Goal: Transaction & Acquisition: Purchase product/service

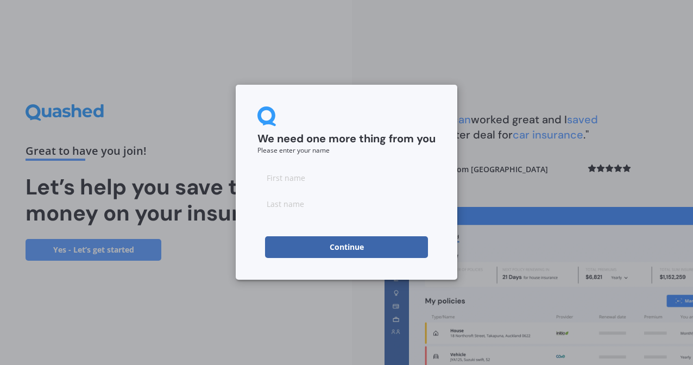
click at [297, 174] on input at bounding box center [347, 178] width 178 height 22
type input "[PERSON_NAME]"
click at [274, 206] on input at bounding box center [347, 204] width 178 height 22
type input "Mark"
click at [348, 249] on button "Continue" at bounding box center [346, 247] width 163 height 22
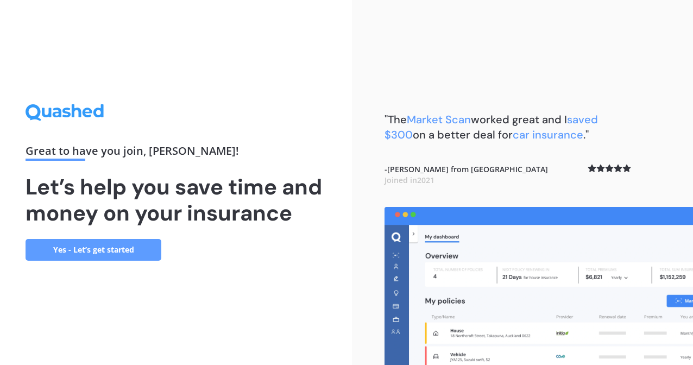
click at [146, 252] on link "Yes - Let’s get started" at bounding box center [94, 250] width 136 height 22
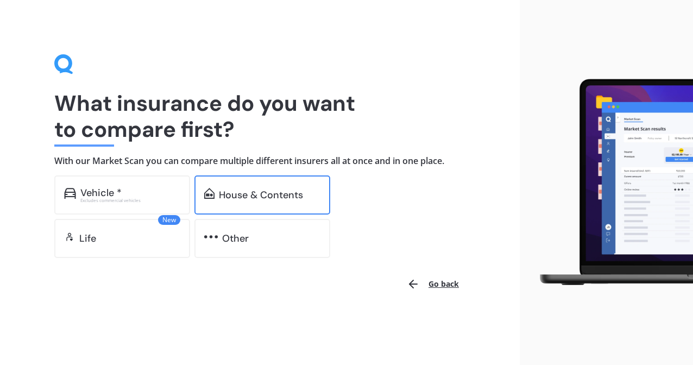
click at [261, 191] on div "House & Contents" at bounding box center [261, 195] width 84 height 11
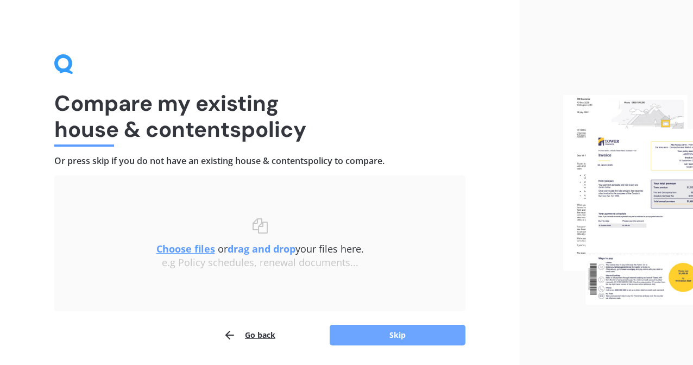
click at [362, 333] on button "Skip" at bounding box center [398, 335] width 136 height 21
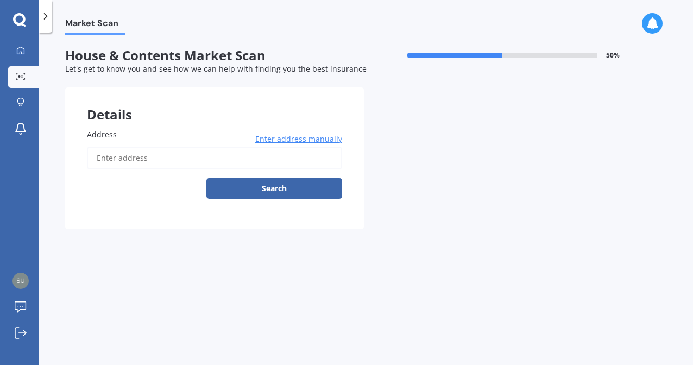
click at [149, 159] on input "Address" at bounding box center [214, 158] width 255 height 23
type input "[STREET_ADDRESS]"
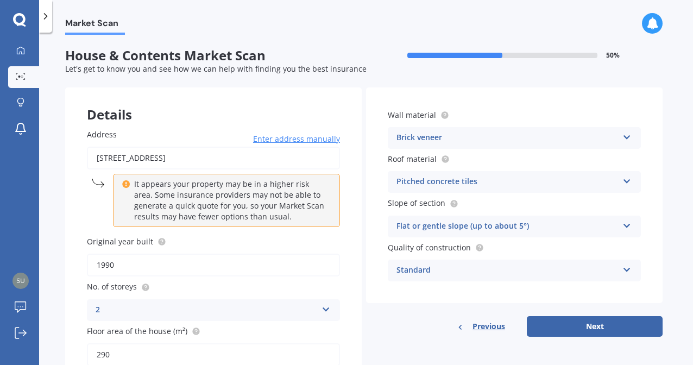
click at [625, 136] on icon at bounding box center [627, 135] width 9 height 8
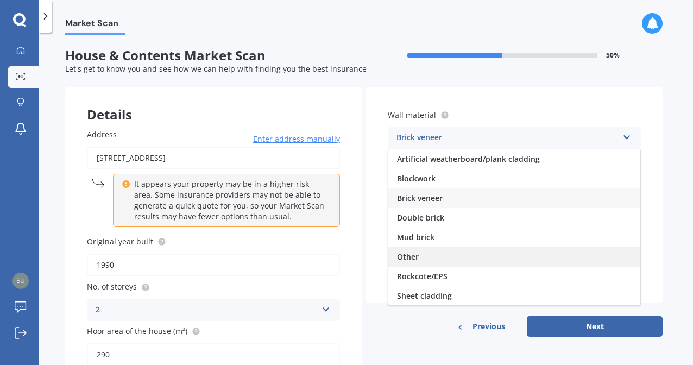
click at [413, 253] on span "Other" at bounding box center [408, 257] width 22 height 10
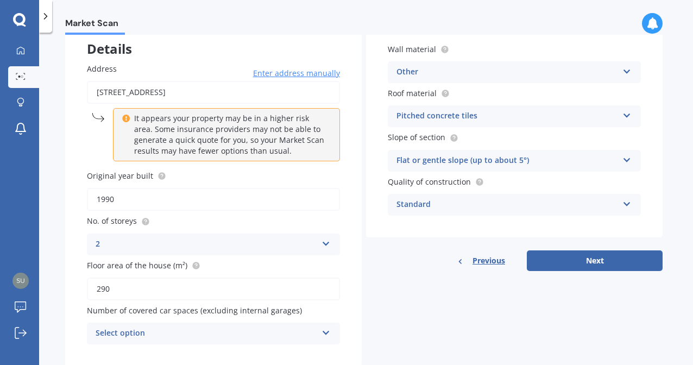
scroll to position [77, 0]
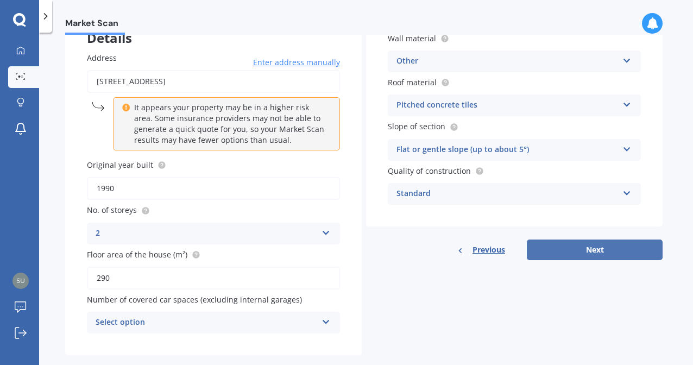
click at [557, 245] on button "Next" at bounding box center [595, 250] width 136 height 21
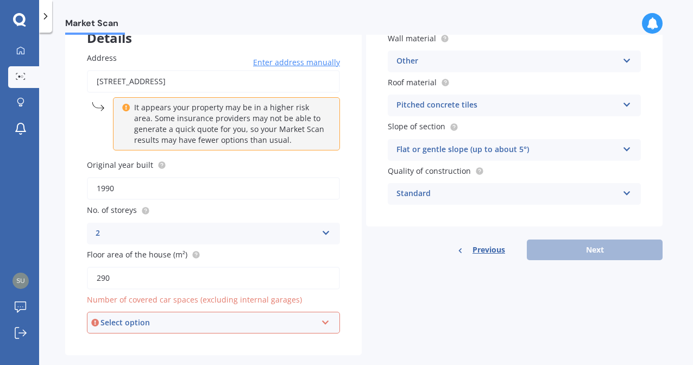
click at [327, 318] on icon at bounding box center [325, 321] width 9 height 8
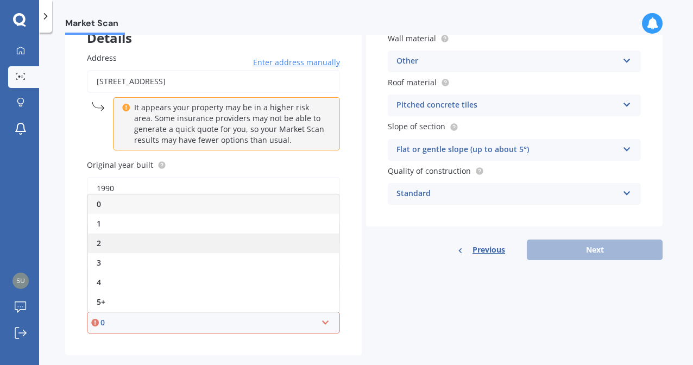
click at [129, 239] on div "2" at bounding box center [213, 244] width 251 height 20
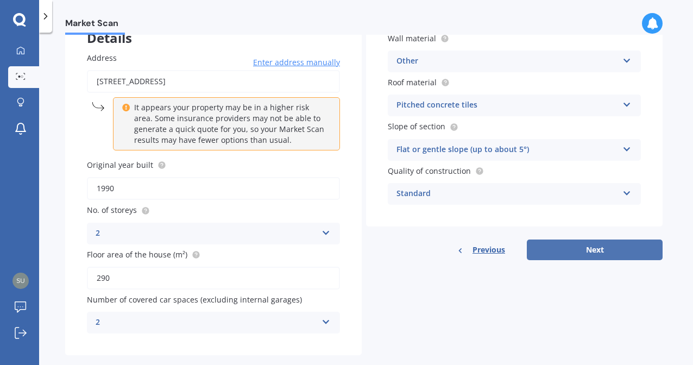
click at [575, 248] on button "Next" at bounding box center [595, 250] width 136 height 21
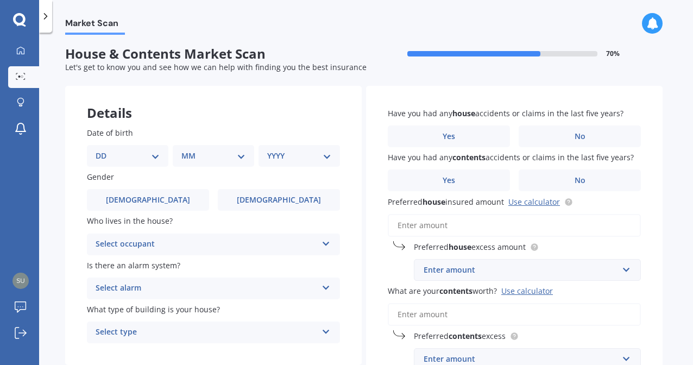
scroll to position [0, 0]
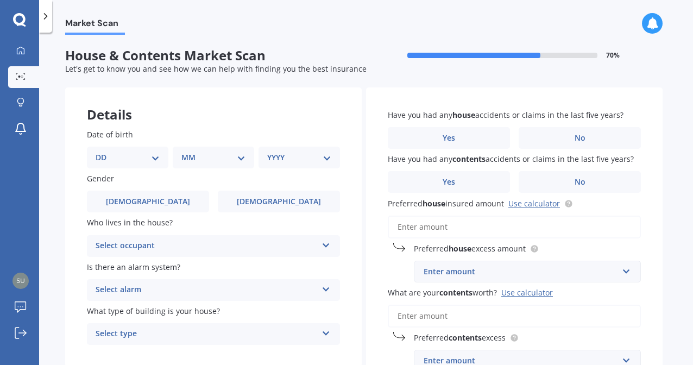
select select "02"
select select "09"
select select "1956"
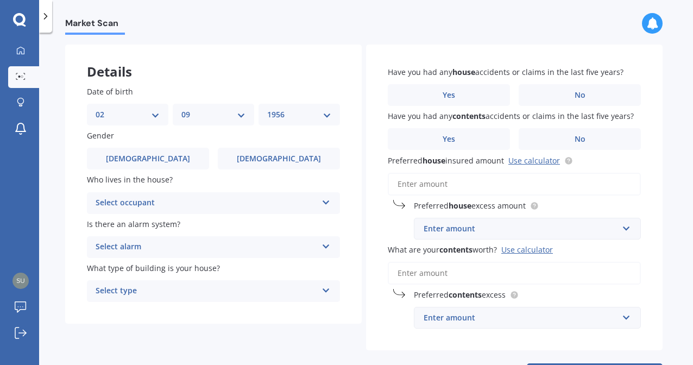
scroll to position [46, 0]
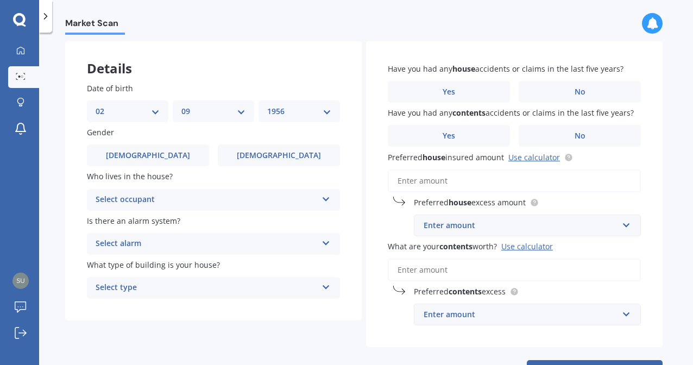
click at [327, 196] on icon at bounding box center [326, 197] width 9 height 8
click at [280, 218] on div "Owner" at bounding box center [213, 221] width 252 height 20
click at [327, 241] on icon at bounding box center [326, 241] width 9 height 8
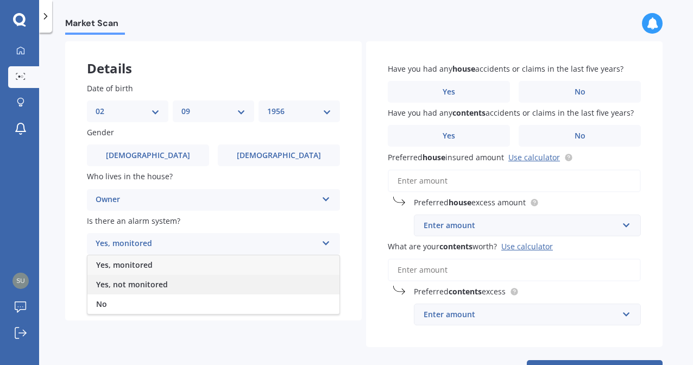
click at [243, 281] on div "Yes, not monitored" at bounding box center [213, 285] width 252 height 20
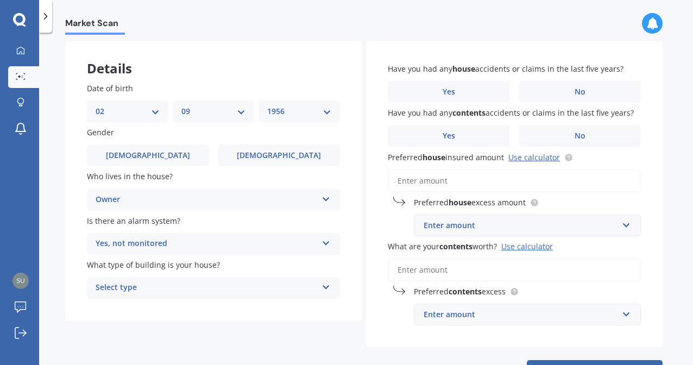
click at [326, 285] on icon at bounding box center [326, 285] width 9 height 8
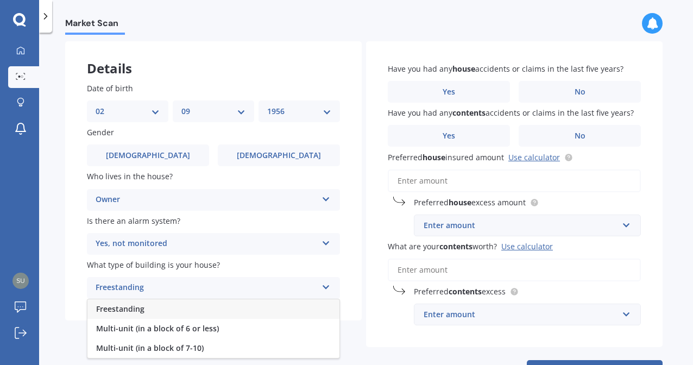
click at [239, 305] on div "Freestanding" at bounding box center [213, 309] width 252 height 20
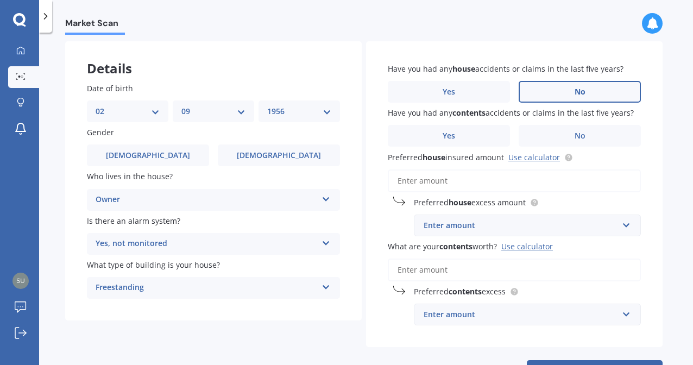
click at [580, 89] on span "No" at bounding box center [580, 91] width 11 height 9
click at [0, 0] on input "No" at bounding box center [0, 0] width 0 height 0
click at [545, 131] on label "No" at bounding box center [580, 136] width 122 height 22
click at [0, 0] on input "No" at bounding box center [0, 0] width 0 height 0
click at [457, 177] on input "Preferred house insured amount Use calculator" at bounding box center [514, 181] width 253 height 23
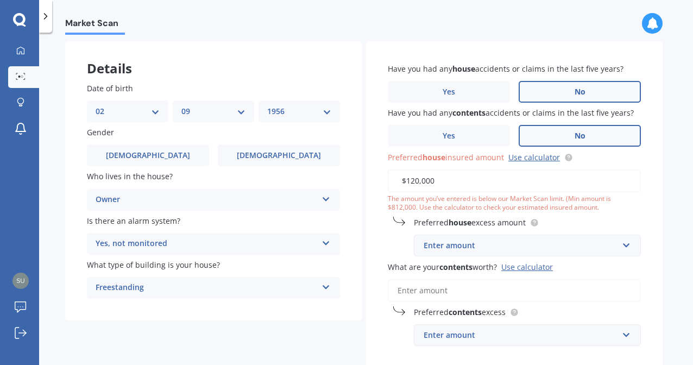
type input "$1,200,000"
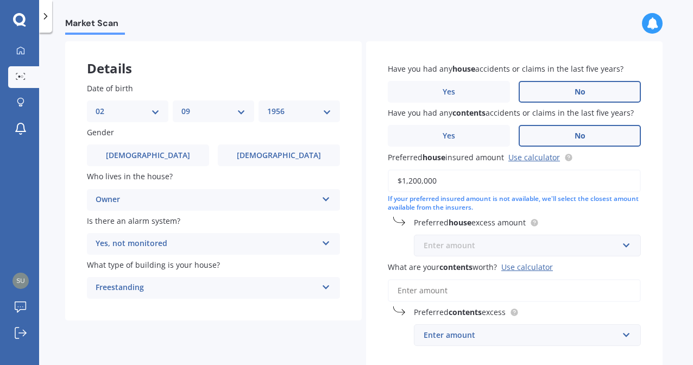
click at [625, 243] on input "text" at bounding box center [523, 245] width 217 height 21
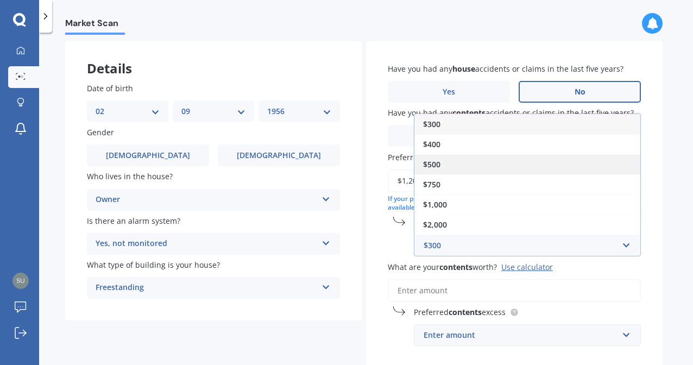
click at [544, 160] on div "$500" at bounding box center [528, 164] width 226 height 20
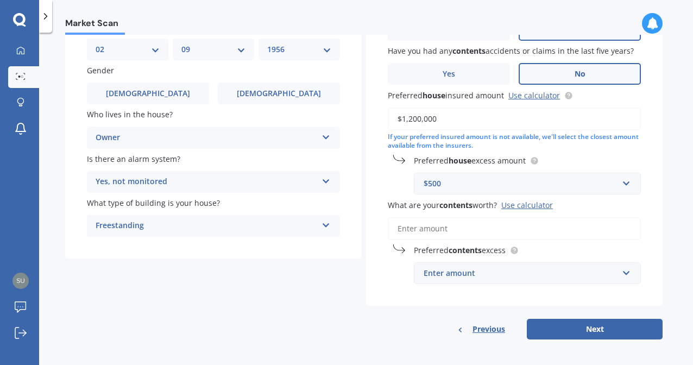
scroll to position [108, 0]
click at [424, 228] on input "What are your contents worth? Use calculator" at bounding box center [514, 229] width 253 height 23
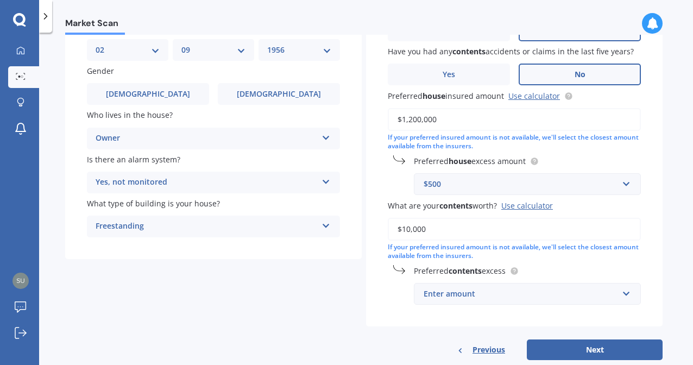
type input "$100,000"
click at [627, 291] on input "text" at bounding box center [523, 294] width 217 height 21
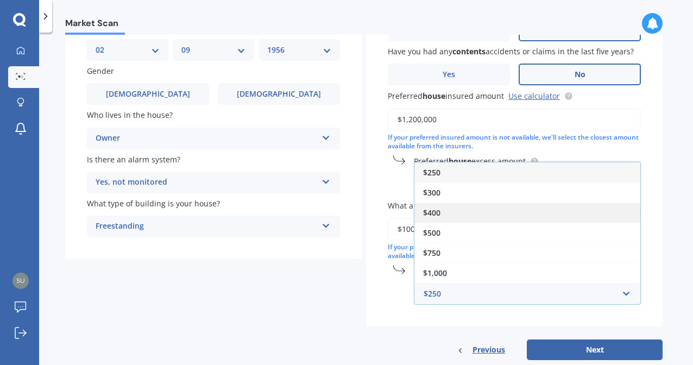
click at [513, 212] on div "$400" at bounding box center [528, 213] width 226 height 20
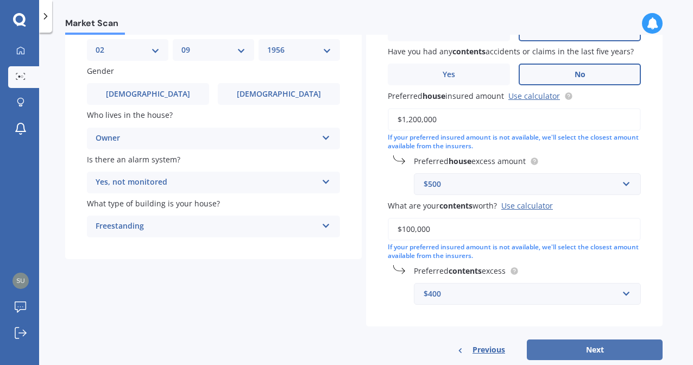
click at [559, 352] on button "Next" at bounding box center [595, 350] width 136 height 21
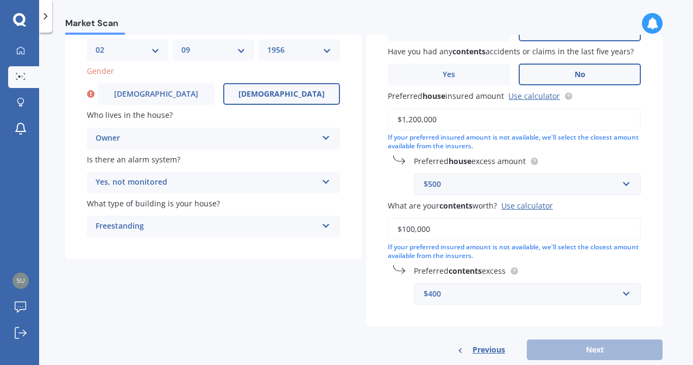
click at [311, 89] on label "[DEMOGRAPHIC_DATA]" at bounding box center [281, 94] width 117 height 22
click at [0, 0] on input "[DEMOGRAPHIC_DATA]" at bounding box center [0, 0] width 0 height 0
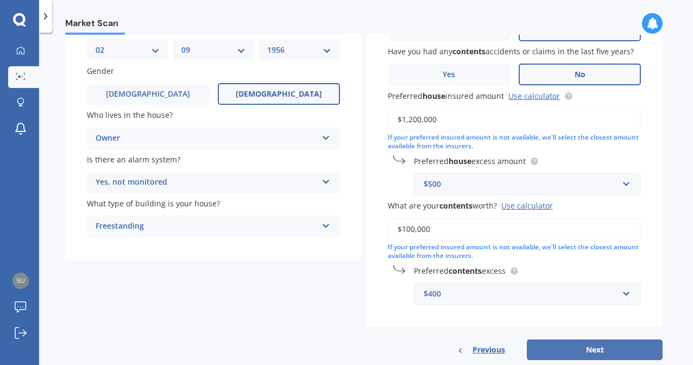
click at [553, 348] on button "Next" at bounding box center [595, 350] width 136 height 21
select select "02"
select select "09"
select select "1956"
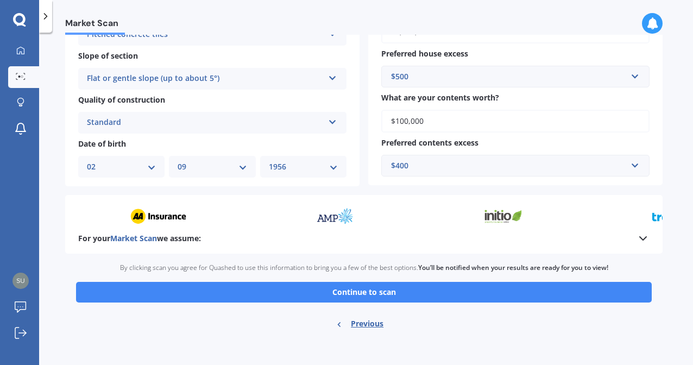
scroll to position [358, 0]
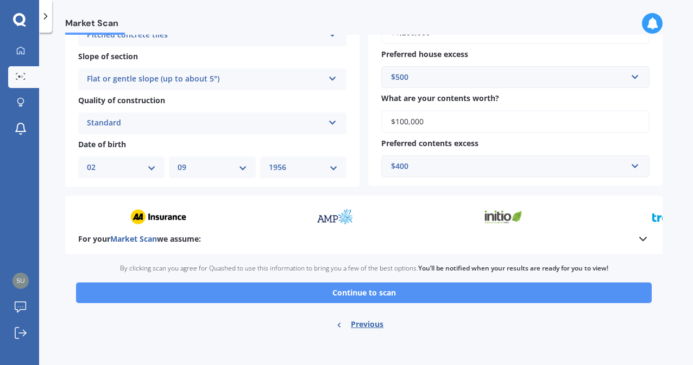
click at [278, 286] on button "Continue to scan" at bounding box center [364, 293] width 576 height 21
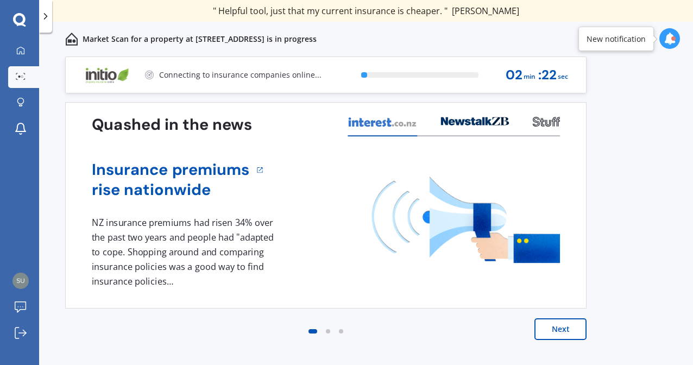
click at [557, 331] on button "Next" at bounding box center [561, 329] width 52 height 22
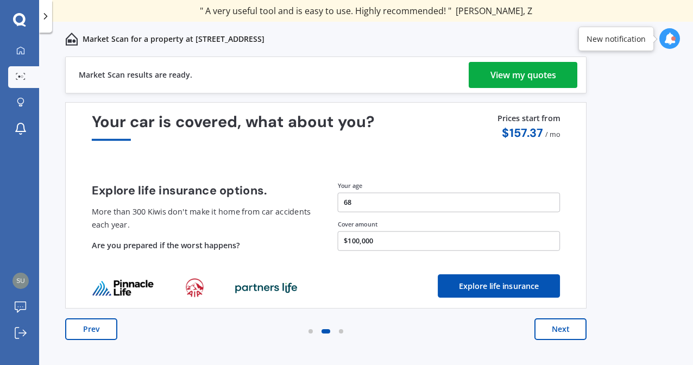
click at [492, 79] on div "View my quotes" at bounding box center [524, 75] width 66 height 26
